Goal: Task Accomplishment & Management: Use online tool/utility

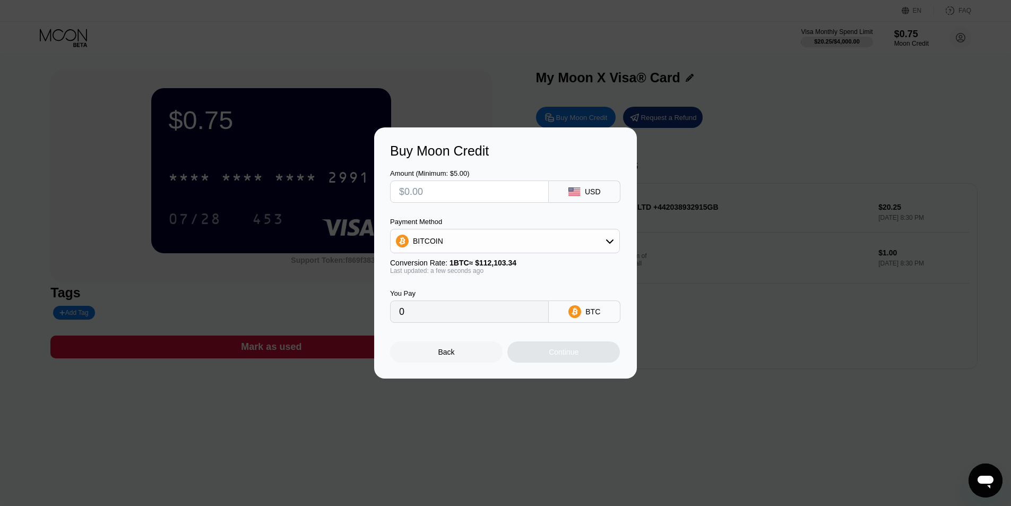
click at [446, 356] on div "Back" at bounding box center [446, 352] width 16 height 8
click at [445, 363] on div "Back" at bounding box center [446, 351] width 113 height 21
